Goal: Task Accomplishment & Management: Complete application form

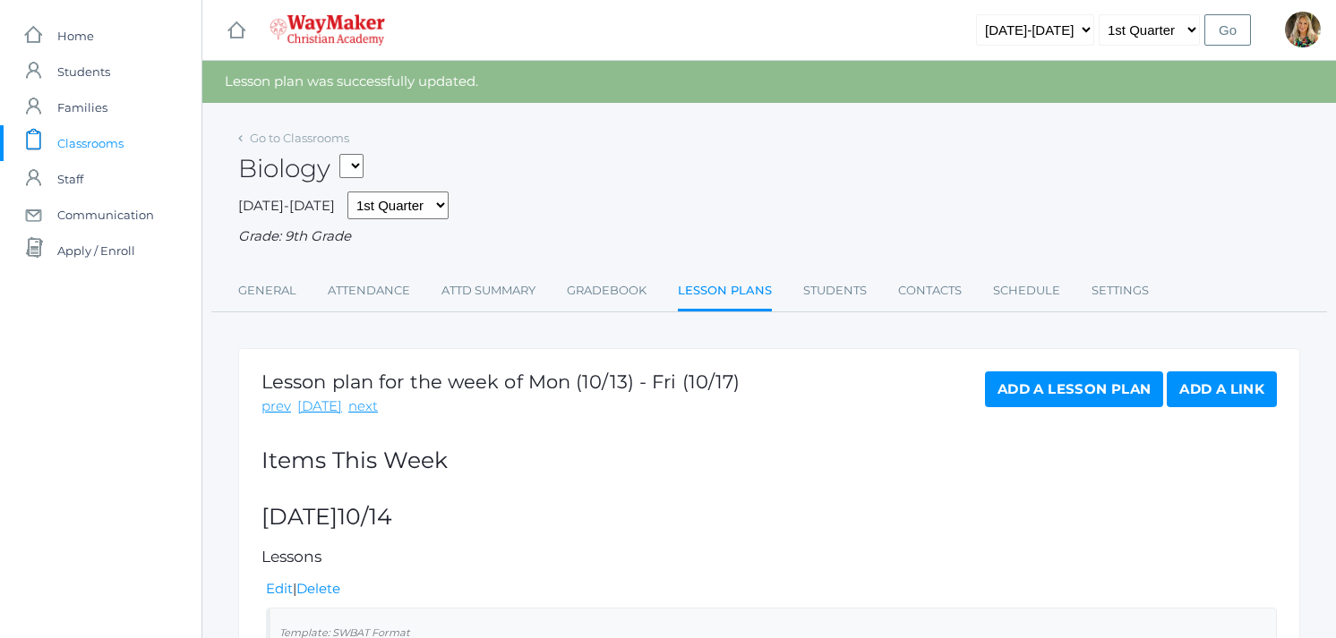
scroll to position [5, 0]
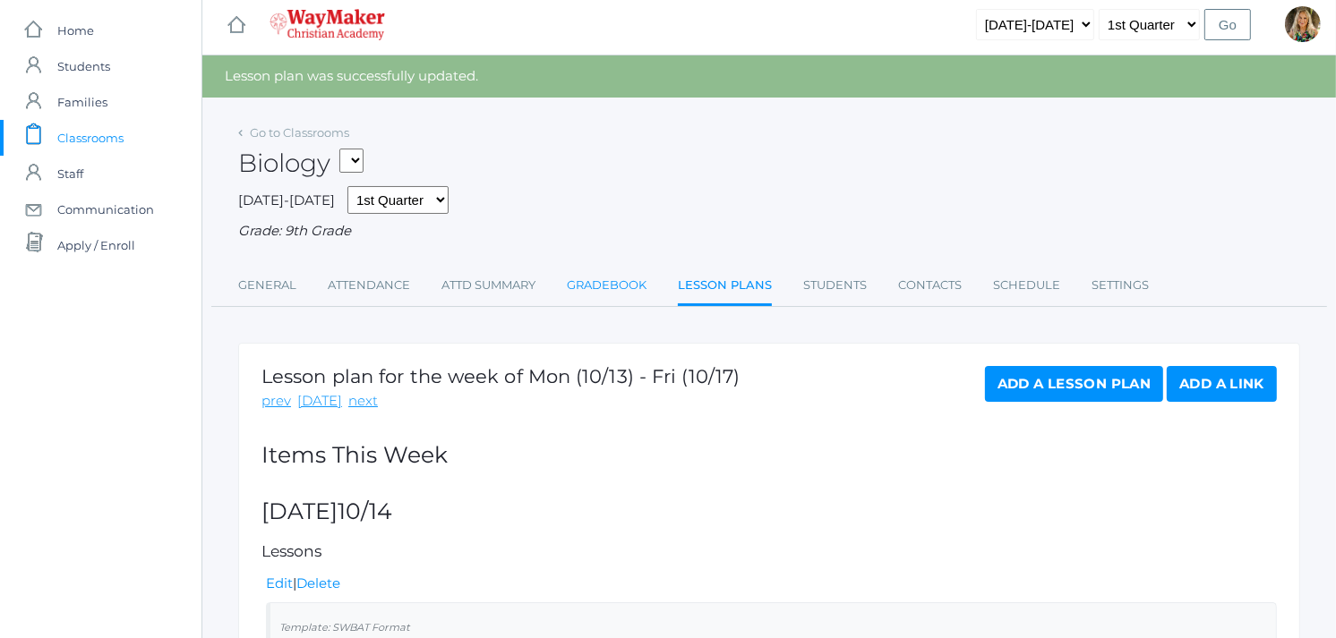
click at [612, 283] on link "Gradebook" at bounding box center [607, 286] width 80 height 36
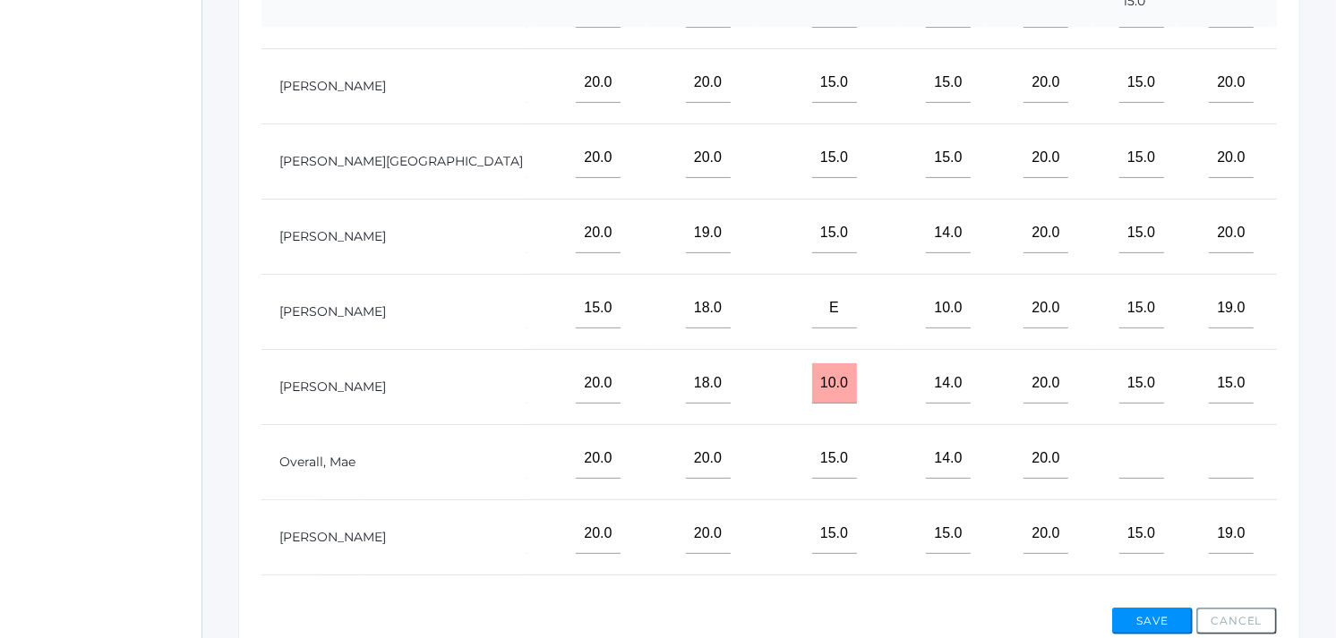
scroll to position [0, 928]
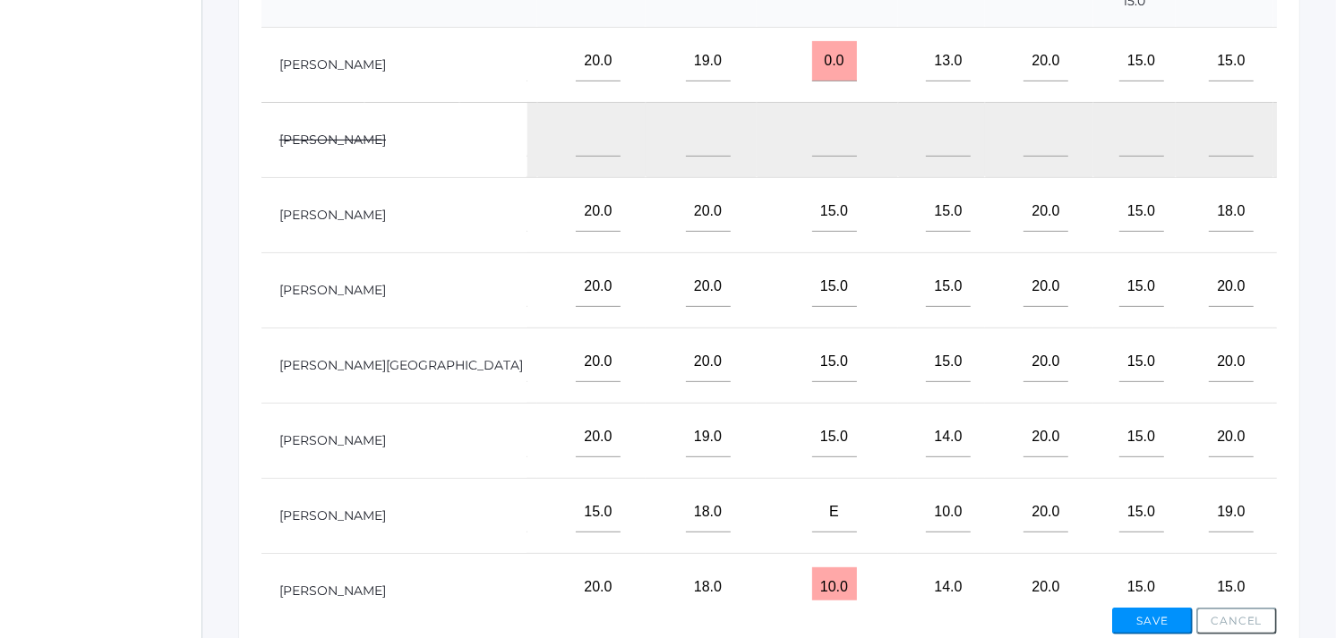
click at [1323, 81] on input"] "text" at bounding box center [1345, 61] width 45 height 40
type input"] "40"
drag, startPoint x: 1206, startPoint y: 385, endPoint x: 1211, endPoint y: 377, distance: 9.2
click at [1323, 382] on input"] "text" at bounding box center [1345, 362] width 45 height 40
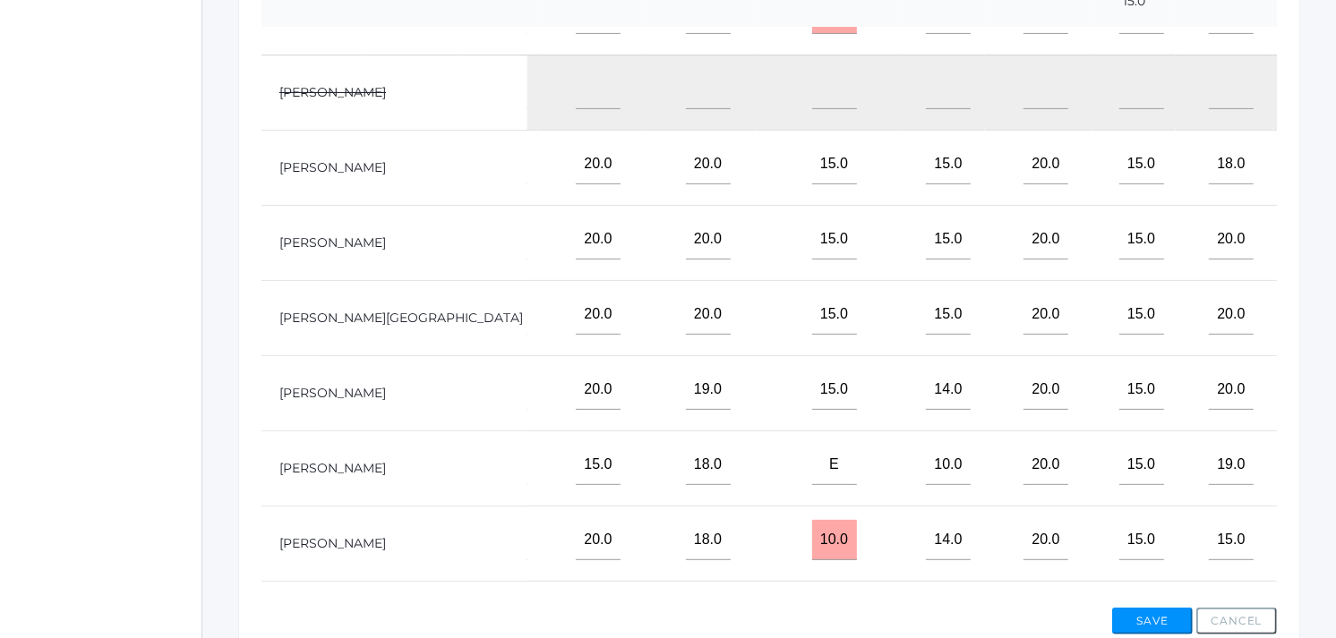
scroll to position [135, 928]
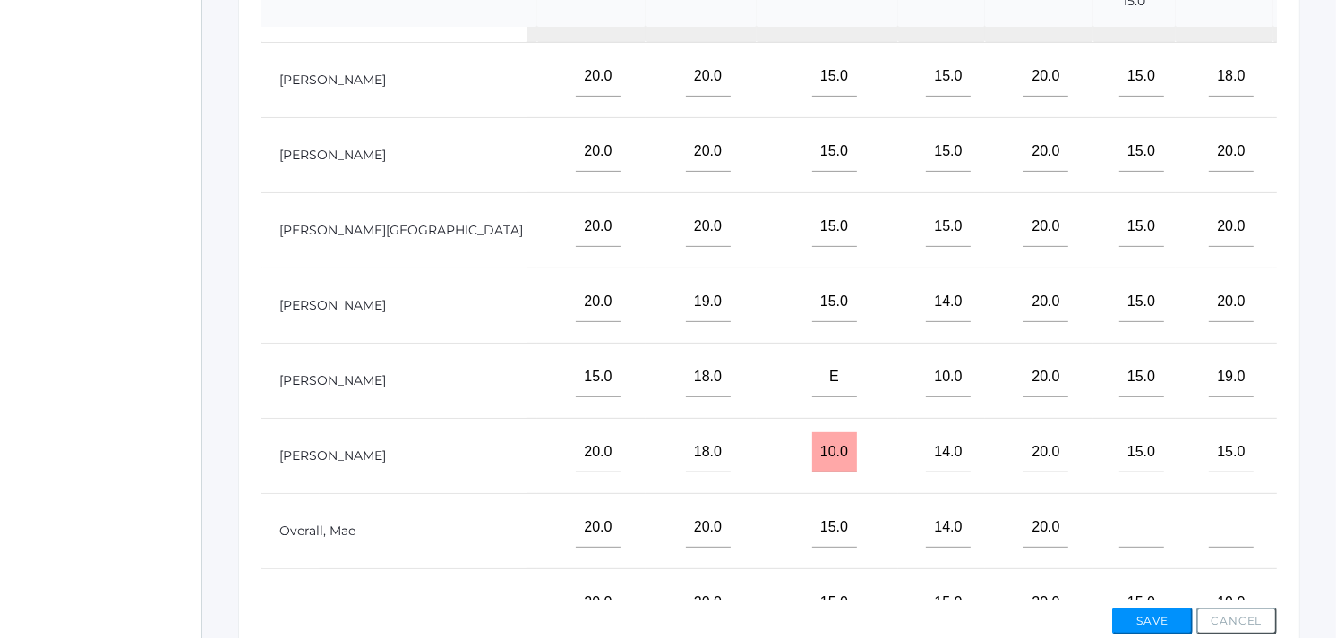
click at [1323, 472] on input"] "text" at bounding box center [1345, 453] width 45 height 40
type input"] "50"
click at [1323, 247] on input"] "text" at bounding box center [1345, 227] width 45 height 40
type input"] "55"
click at [1323, 322] on input"] "text" at bounding box center [1345, 302] width 45 height 40
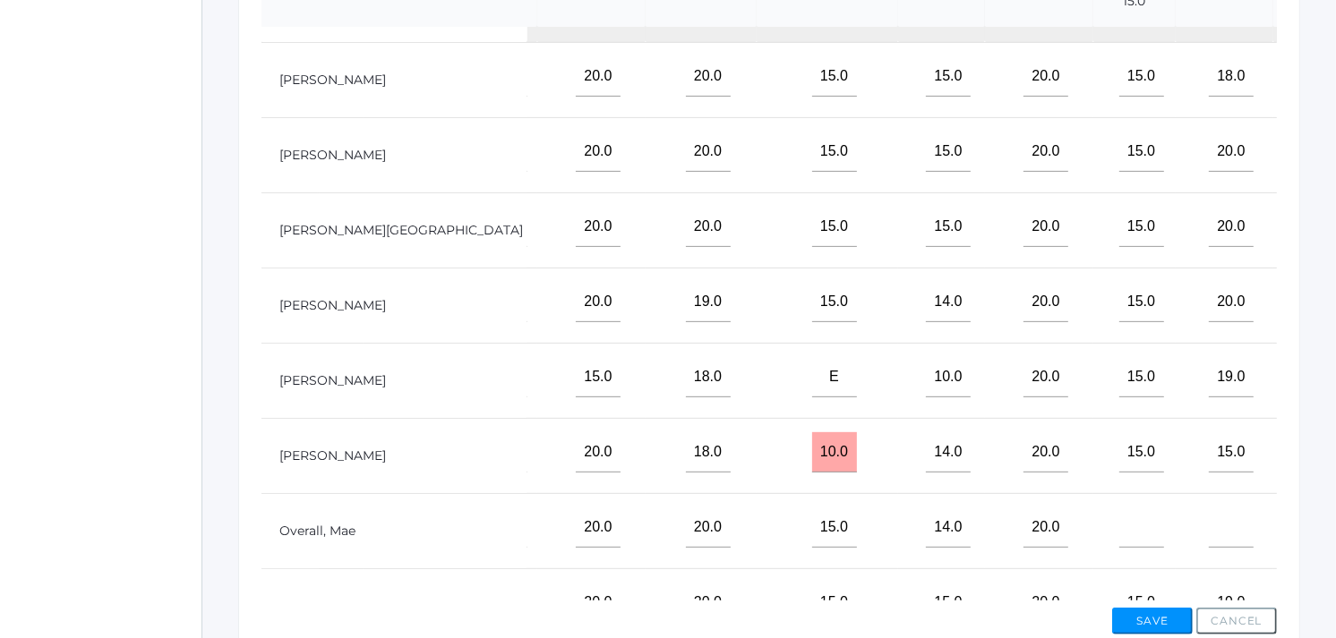
type input"] "50"
click at [1161, 619] on button "Save" at bounding box center [1152, 621] width 81 height 27
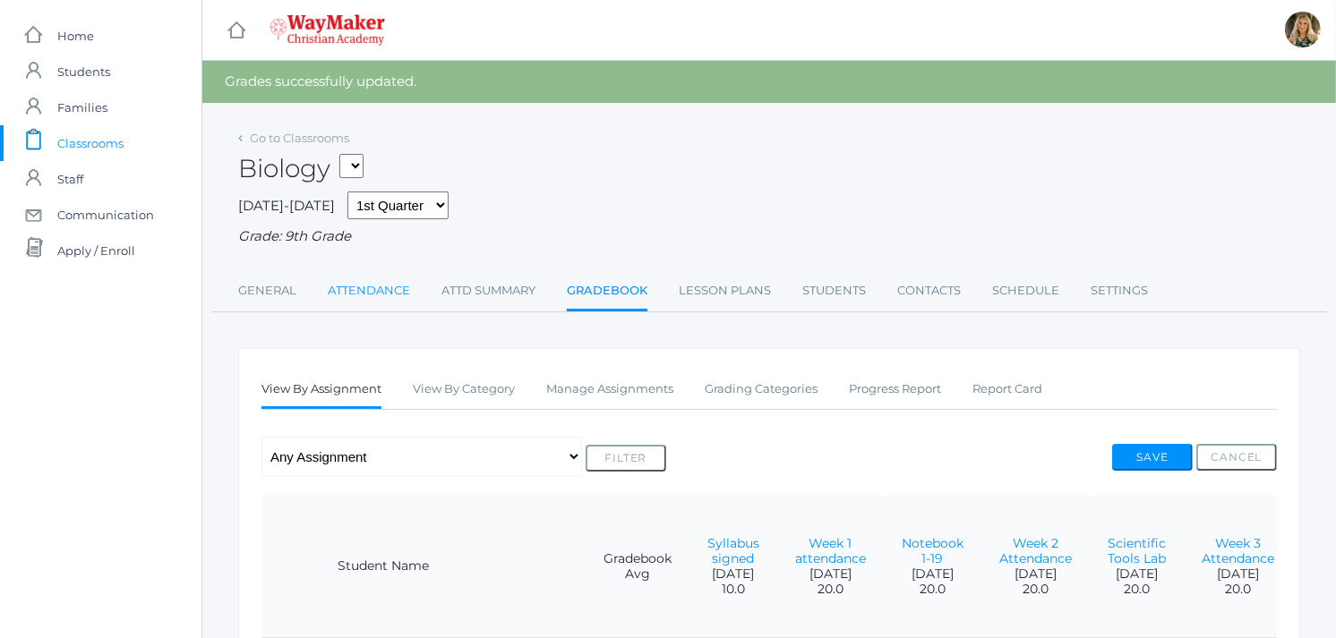
click at [373, 285] on link "Attendance" at bounding box center [369, 291] width 82 height 36
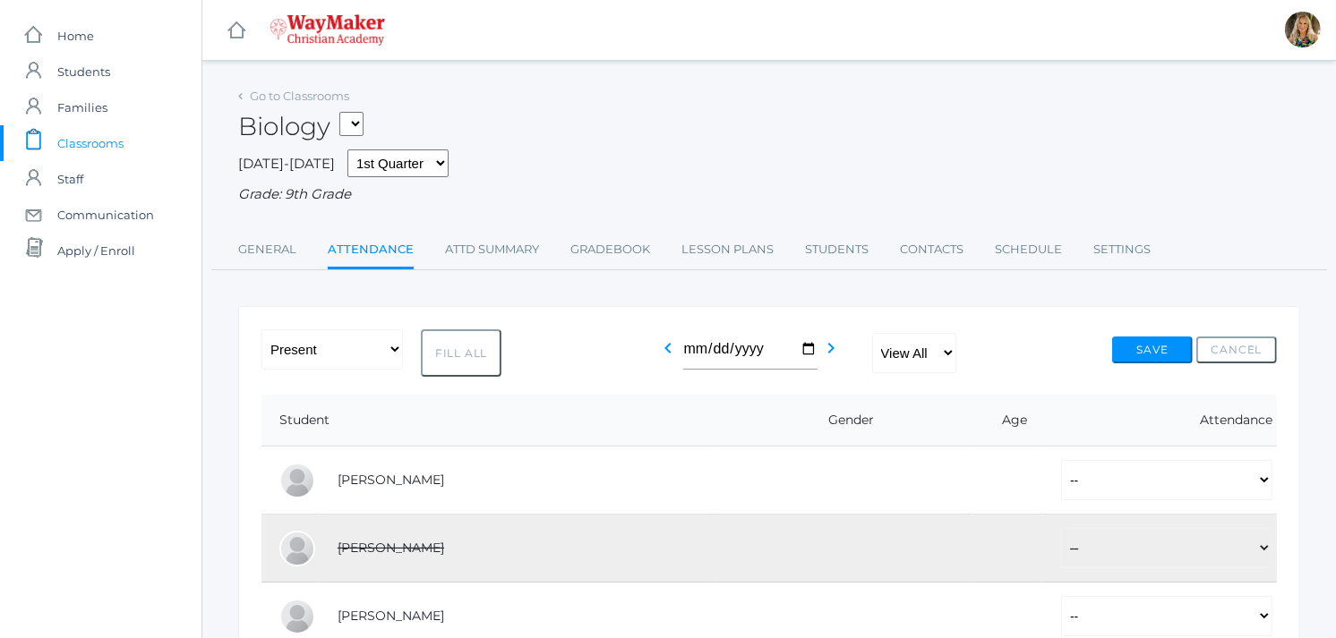
drag, startPoint x: 450, startPoint y: 356, endPoint x: 462, endPoint y: 351, distance: 13.6
click at [454, 355] on button "Fill All" at bounding box center [461, 353] width 81 height 47
select select "P"
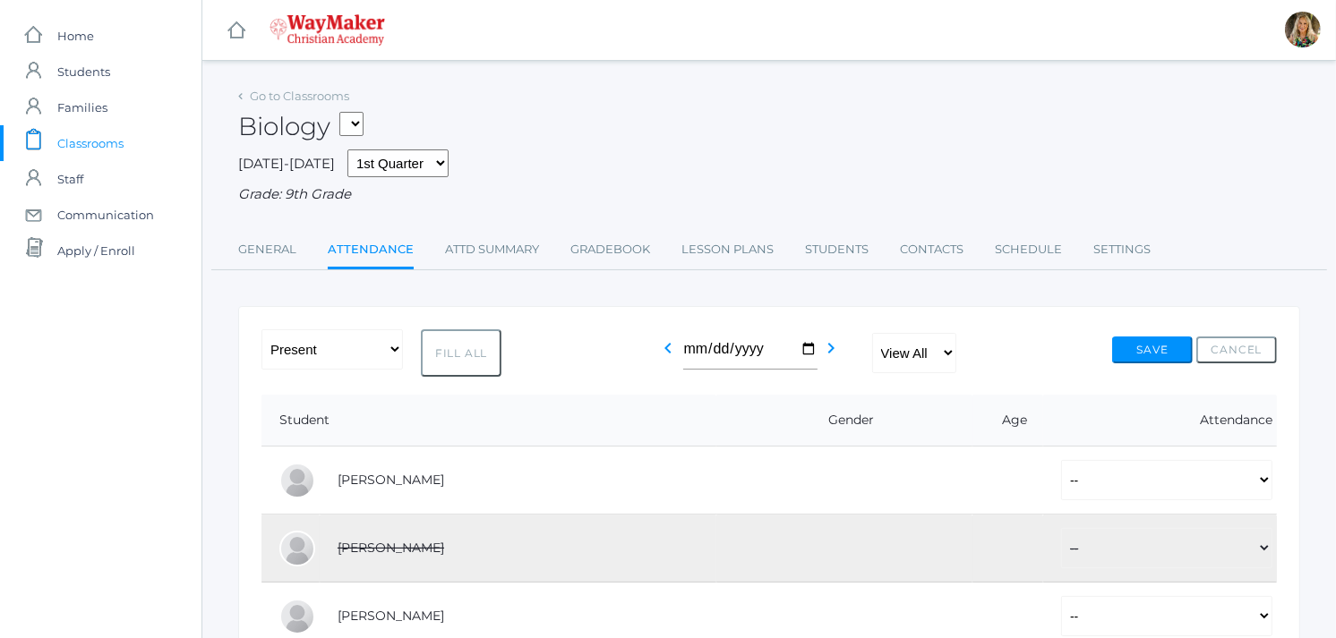
select select "P"
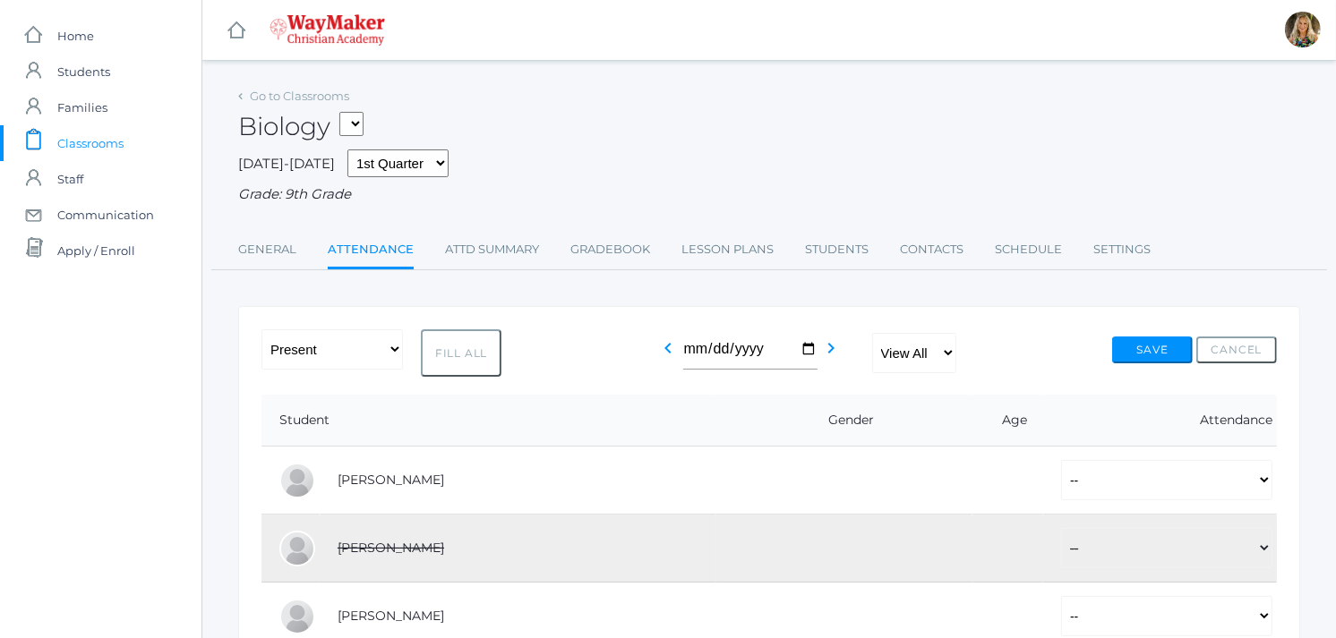
select select "P"
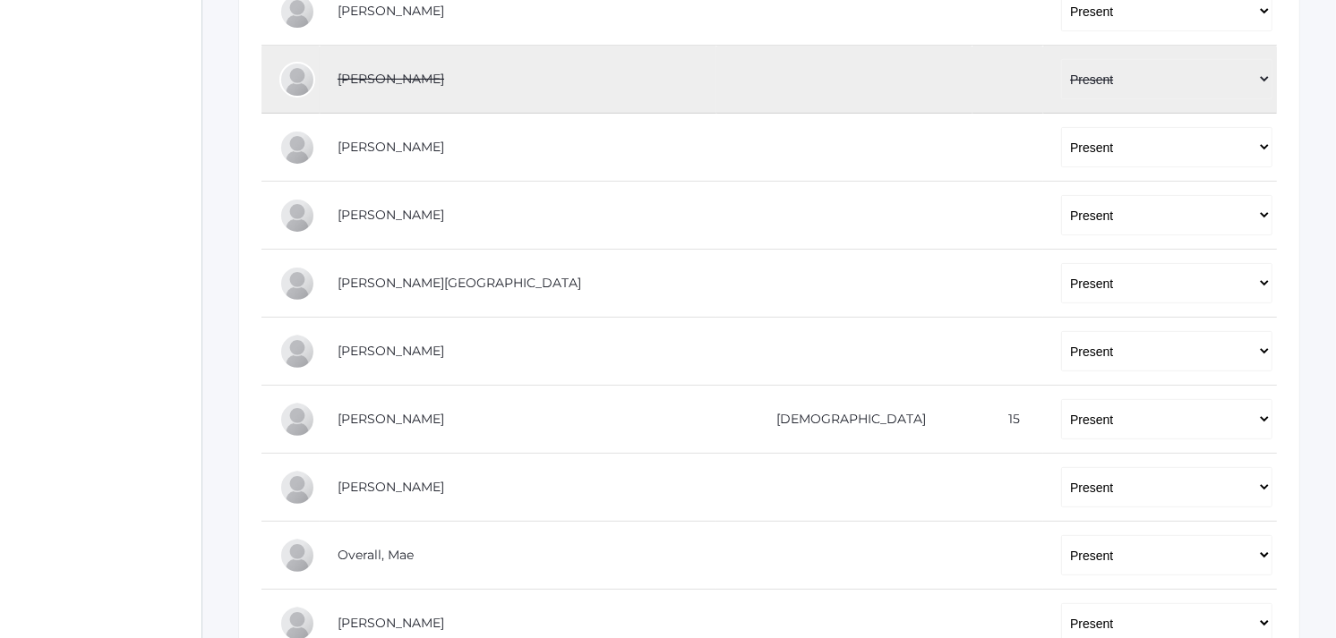
scroll to position [696, 0]
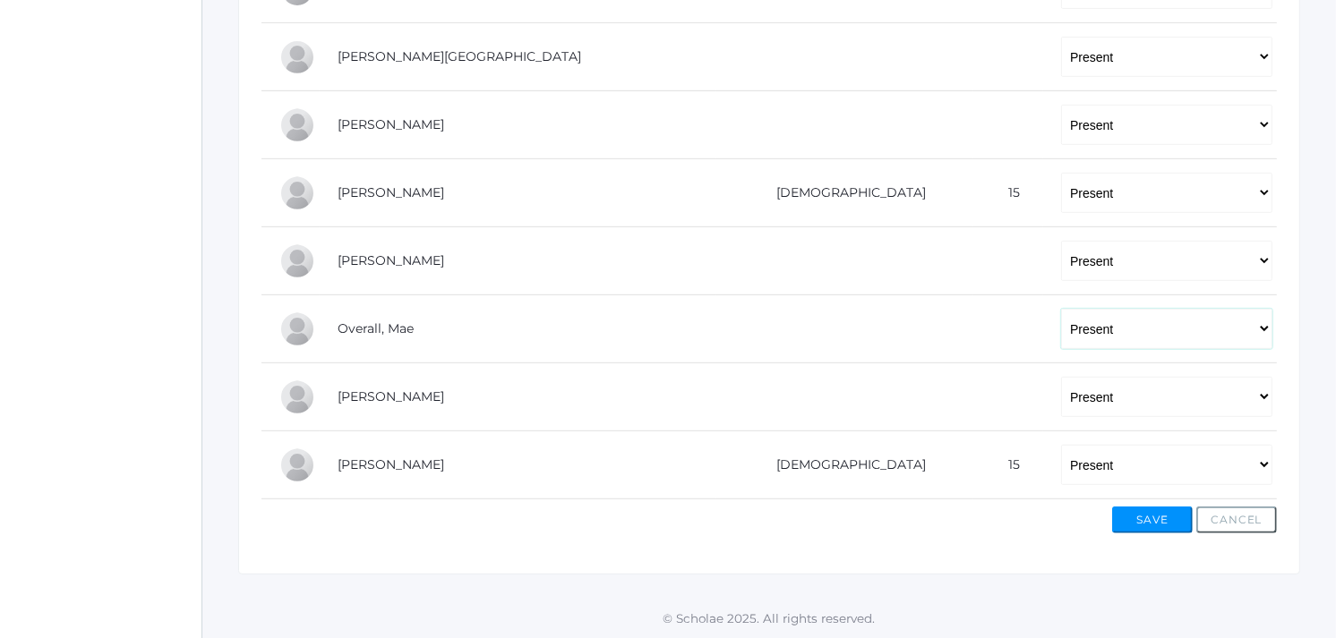
click at [1061, 324] on select "-- Present Tardy Excused Tardy Unexcused Absent Excused Absent Unexcused" at bounding box center [1166, 329] width 211 height 40
select select "AU"
click at [1061, 309] on select "-- Present Tardy Excused Tardy Unexcused Absent Excused Absent Unexcused" at bounding box center [1166, 329] width 211 height 40
click at [1141, 523] on button "Save" at bounding box center [1152, 520] width 81 height 27
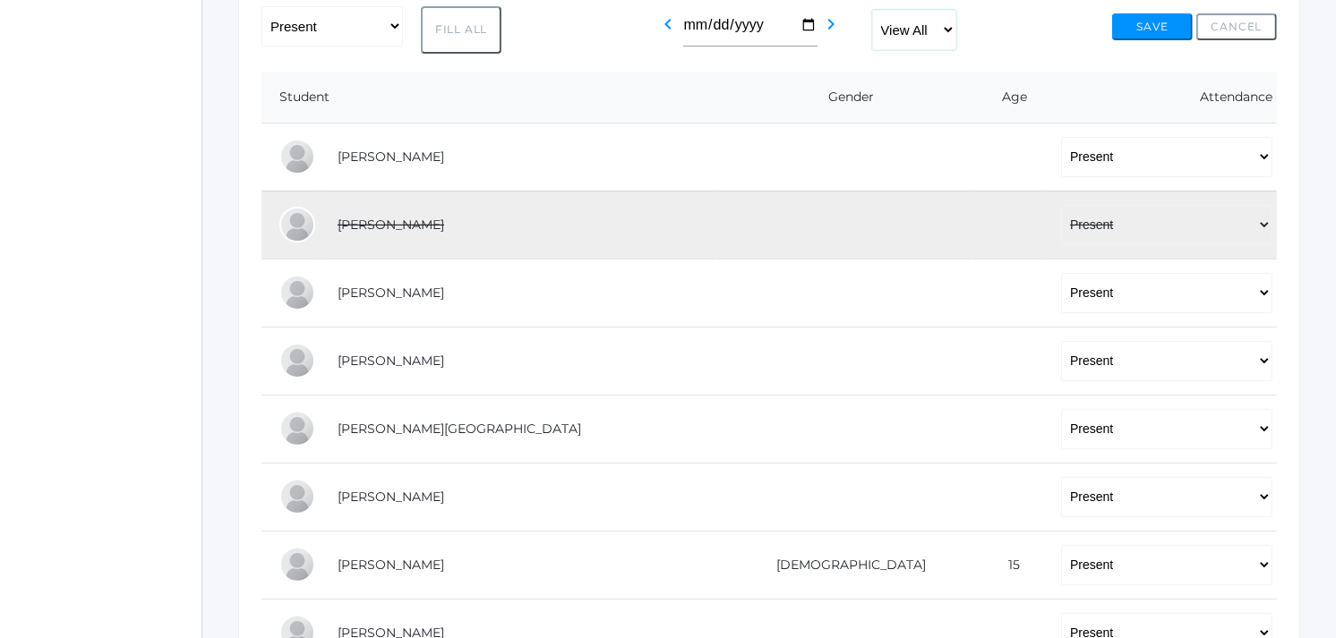
drag, startPoint x: 937, startPoint y: 87, endPoint x: 998, endPoint y: 165, distance: 98.9
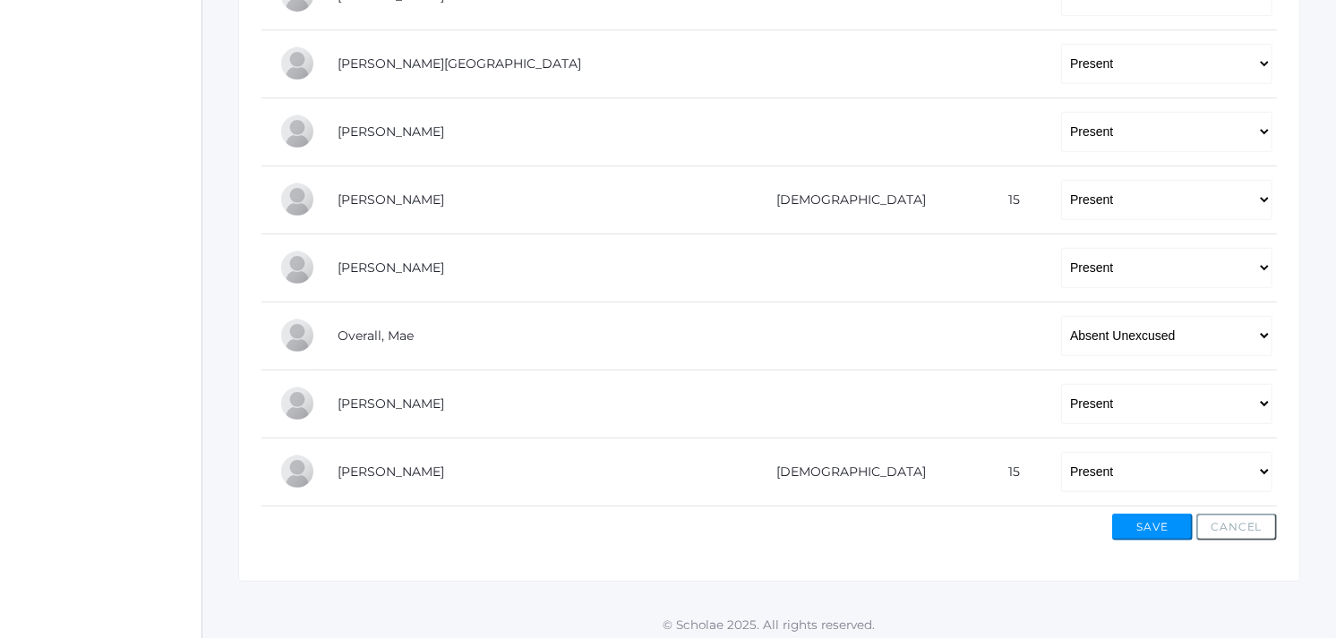
scroll to position [738, 0]
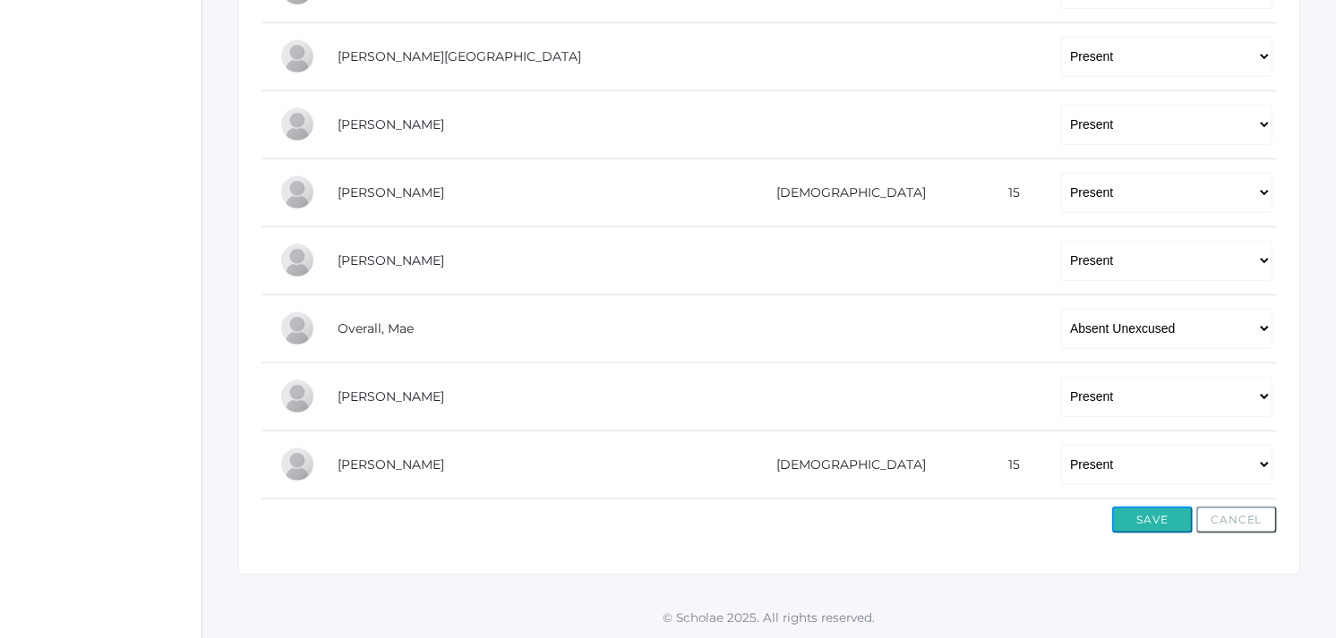
click at [1147, 517] on button "Save" at bounding box center [1152, 520] width 81 height 27
